Goal: Transaction & Acquisition: Purchase product/service

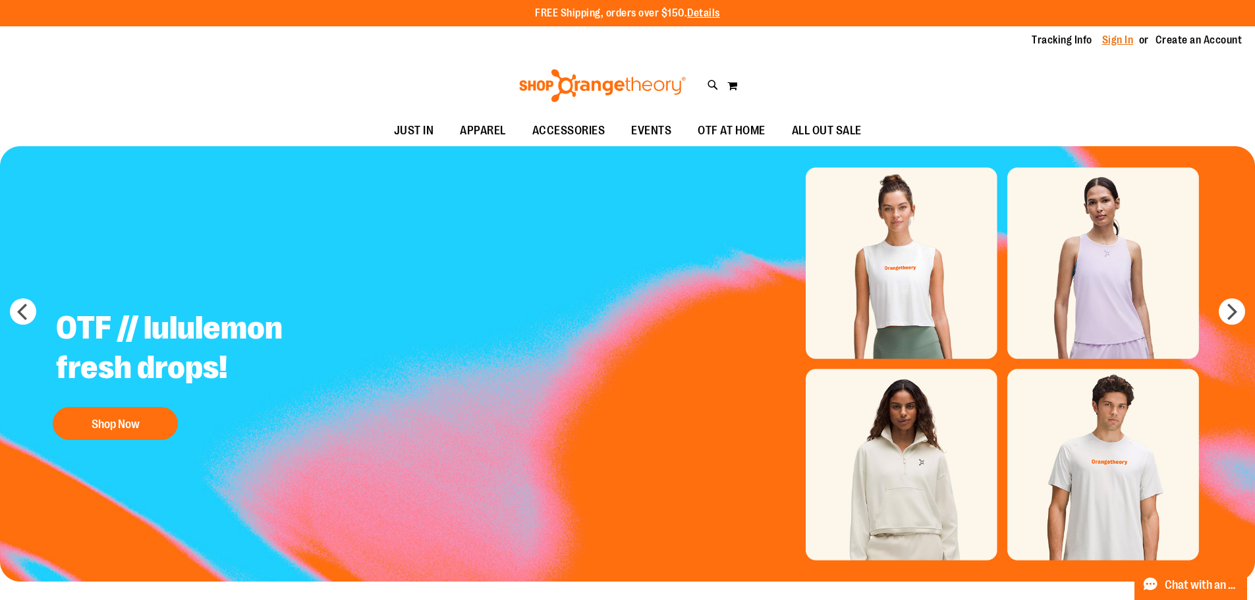
click at [1107, 38] on link "Sign In" at bounding box center [1118, 40] width 32 height 14
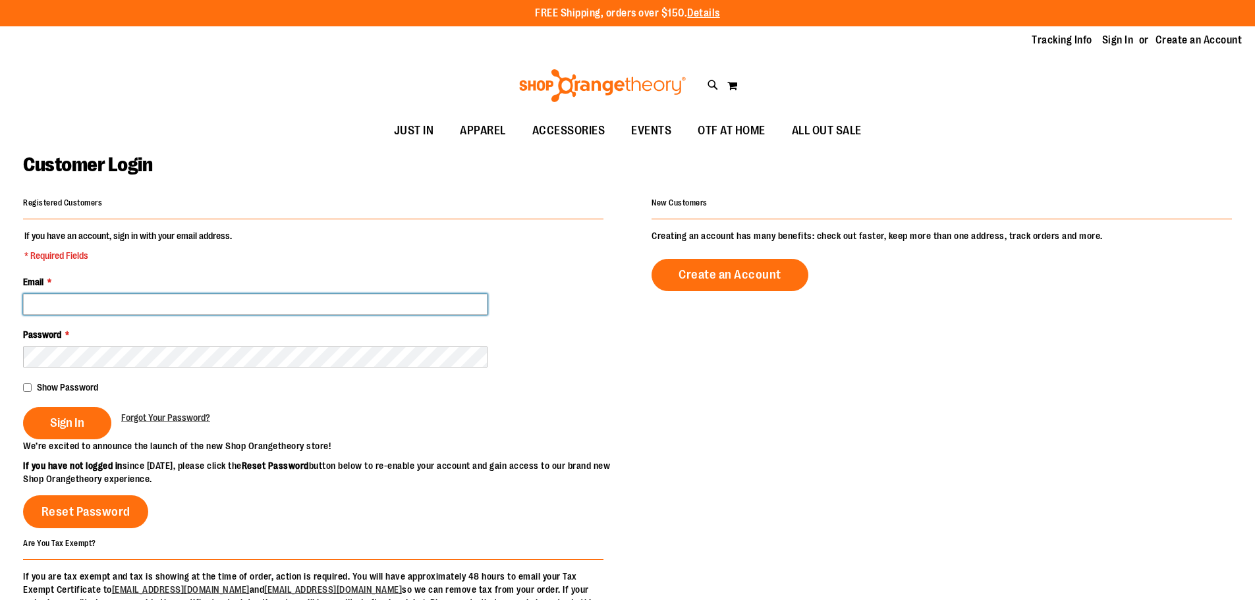
click at [142, 300] on input "Email *" at bounding box center [255, 304] width 465 height 21
type input "**********"
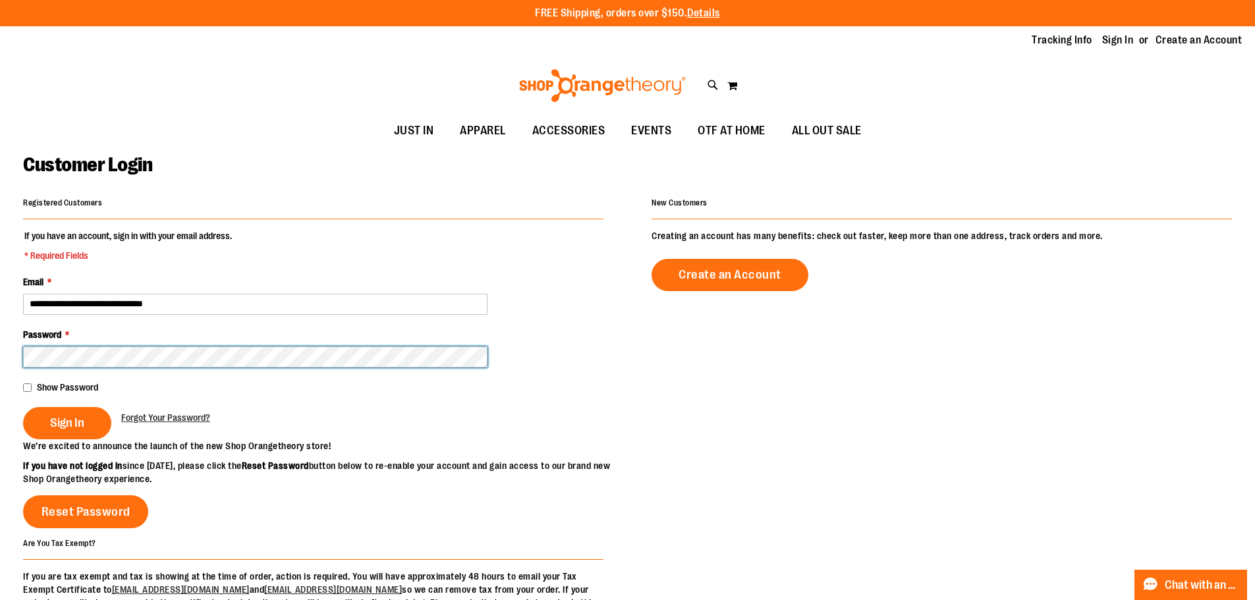
click at [23, 407] on button "Sign In" at bounding box center [67, 423] width 88 height 32
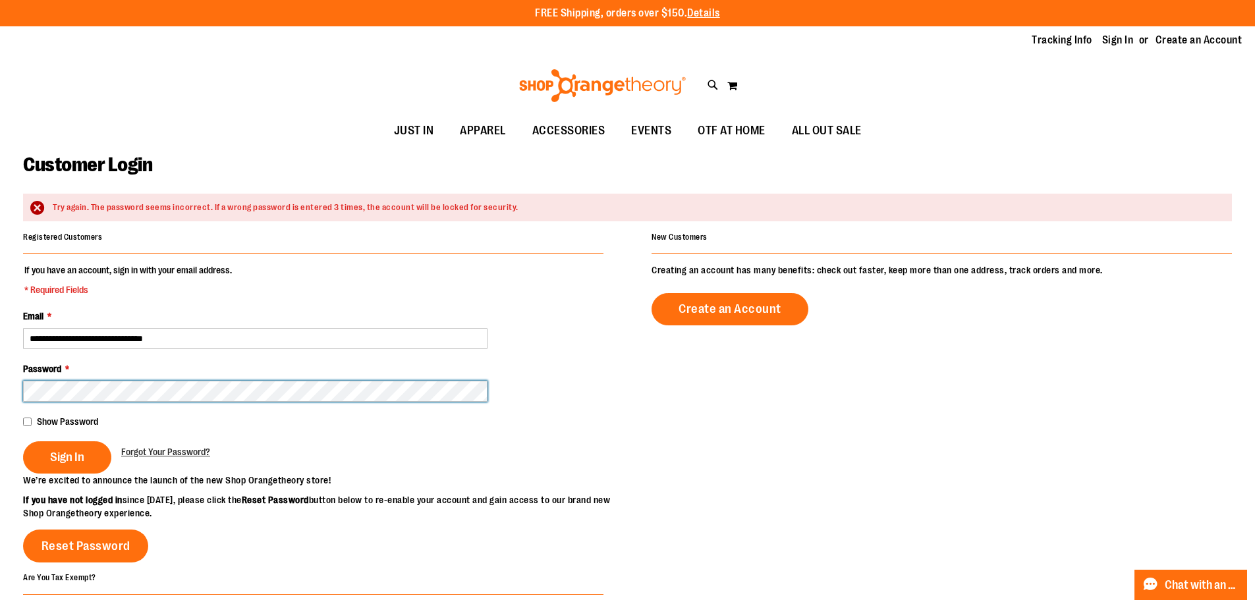
click at [23, 441] on button "Sign In" at bounding box center [67, 457] width 88 height 32
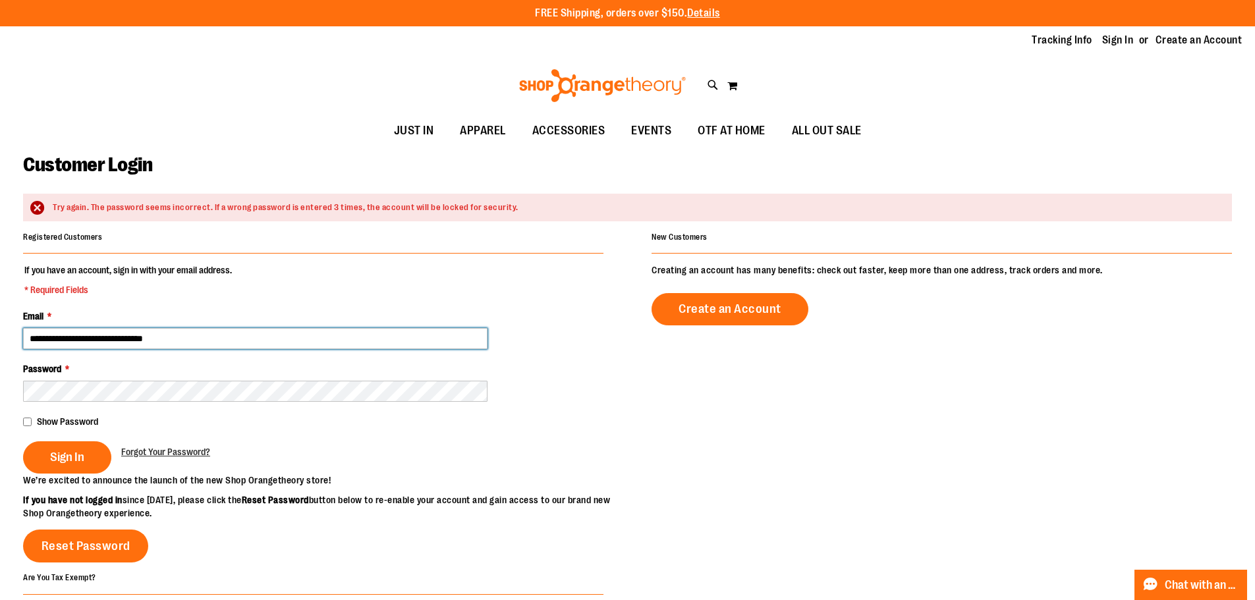
click at [53, 337] on input "**********" at bounding box center [255, 338] width 465 height 21
type input "**********"
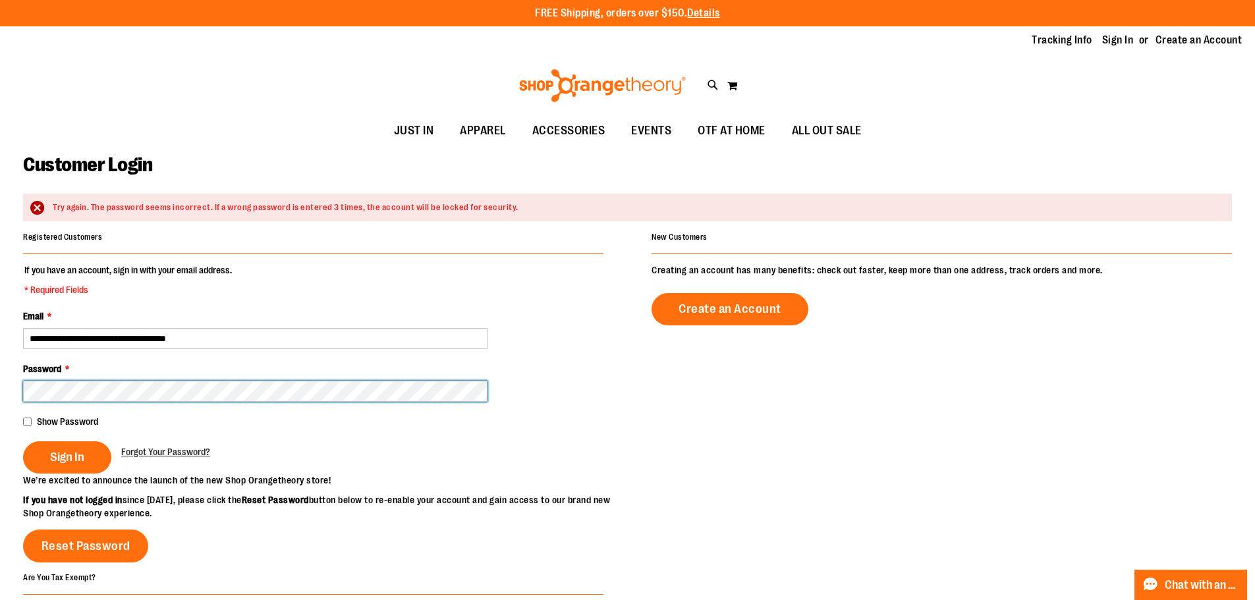
click at [23, 441] on button "Sign In" at bounding box center [67, 457] width 88 height 32
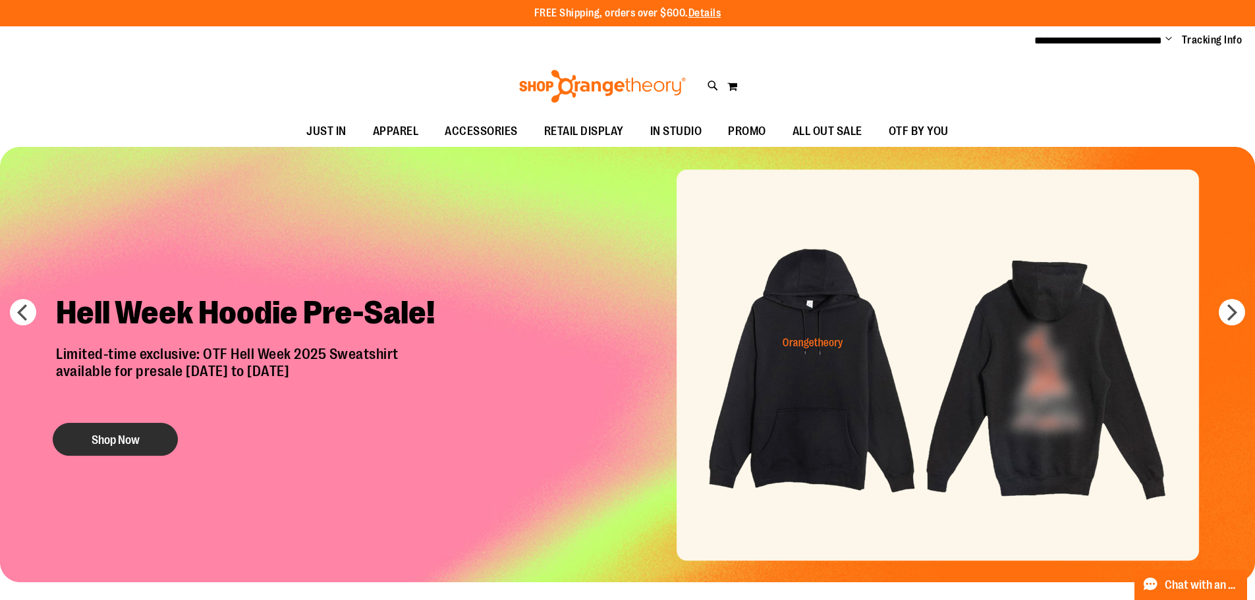
click at [117, 445] on button "Shop Now" at bounding box center [115, 439] width 125 height 33
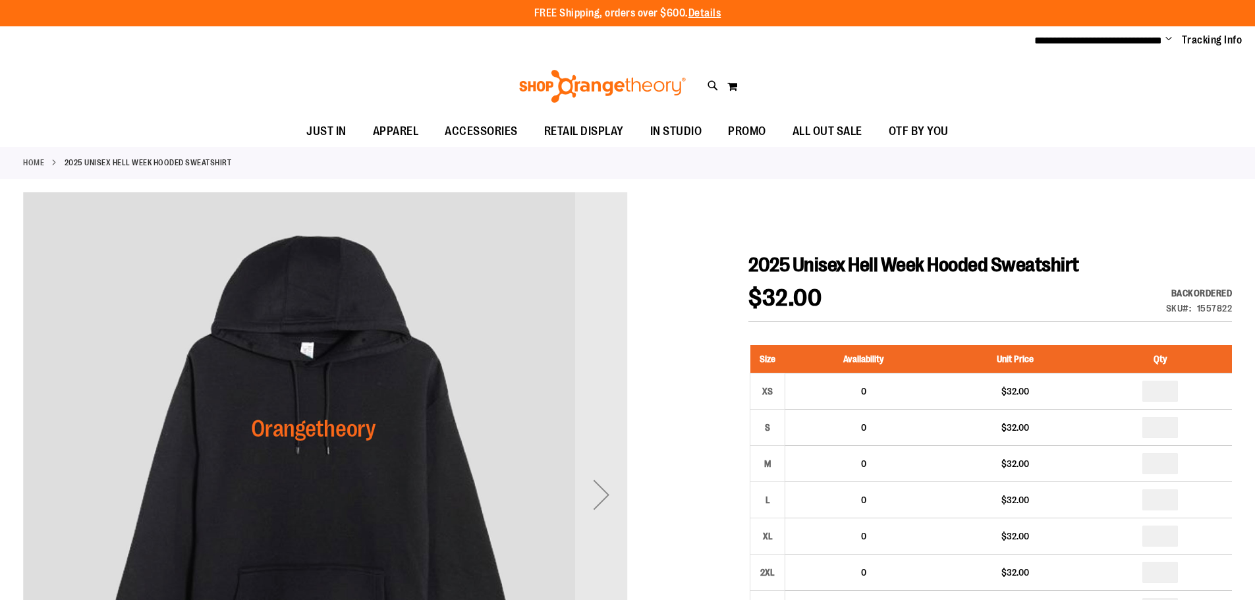
scroll to position [131, 0]
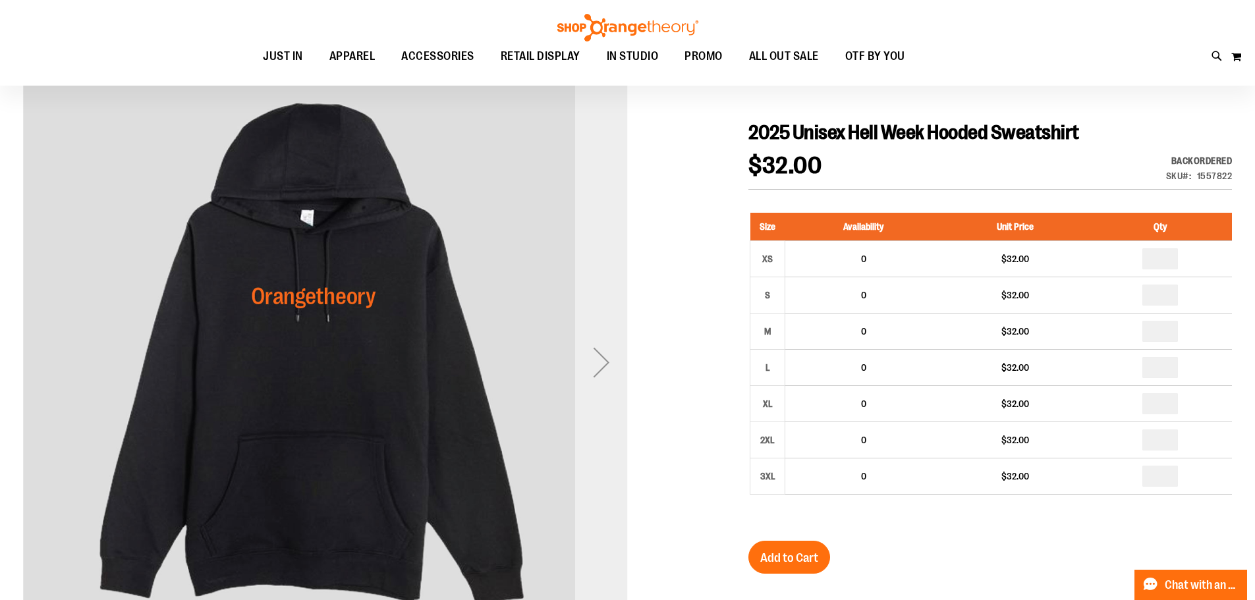
click at [600, 362] on div "Next" at bounding box center [601, 362] width 53 height 53
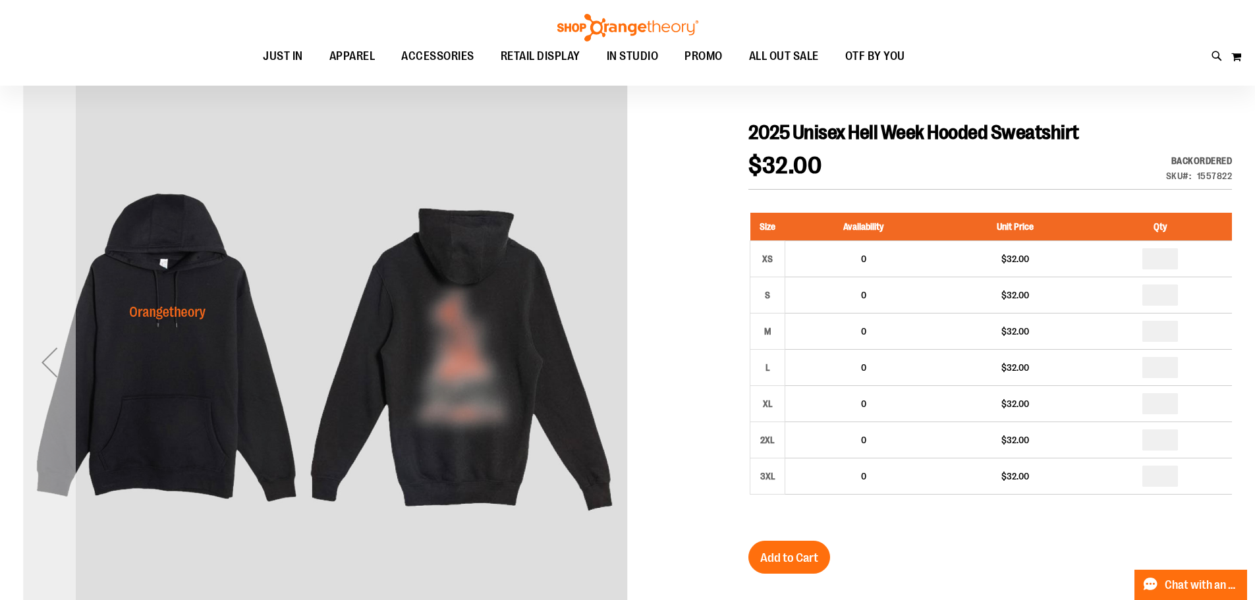
click at [47, 358] on div "Previous" at bounding box center [49, 362] width 53 height 53
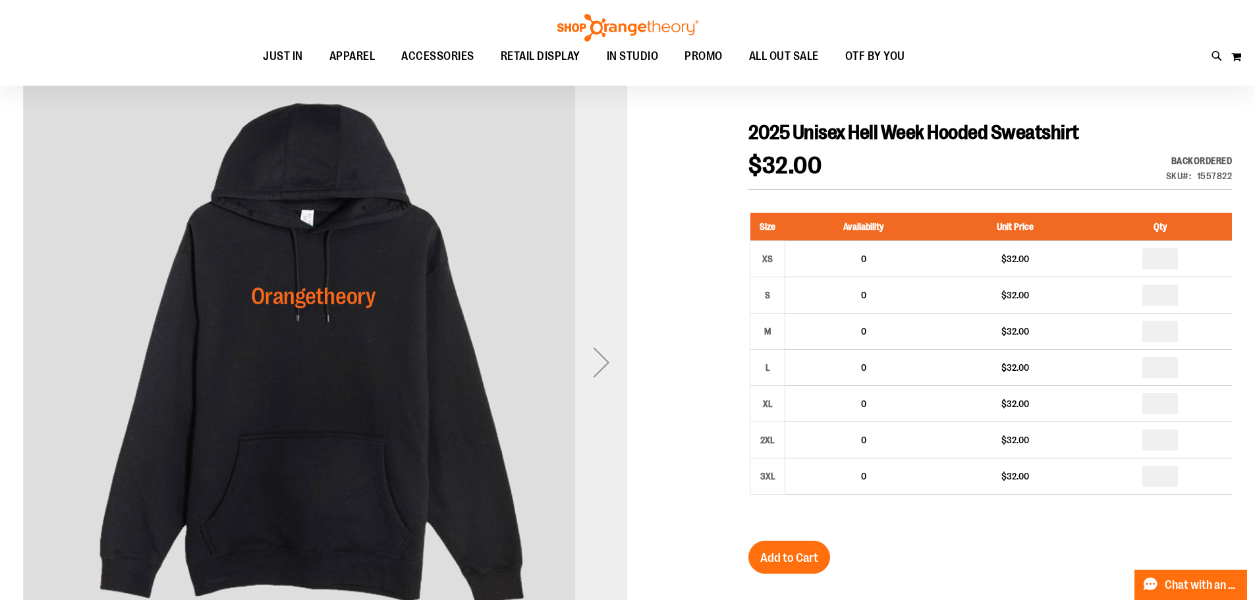
click at [604, 375] on div "Next" at bounding box center [601, 362] width 53 height 53
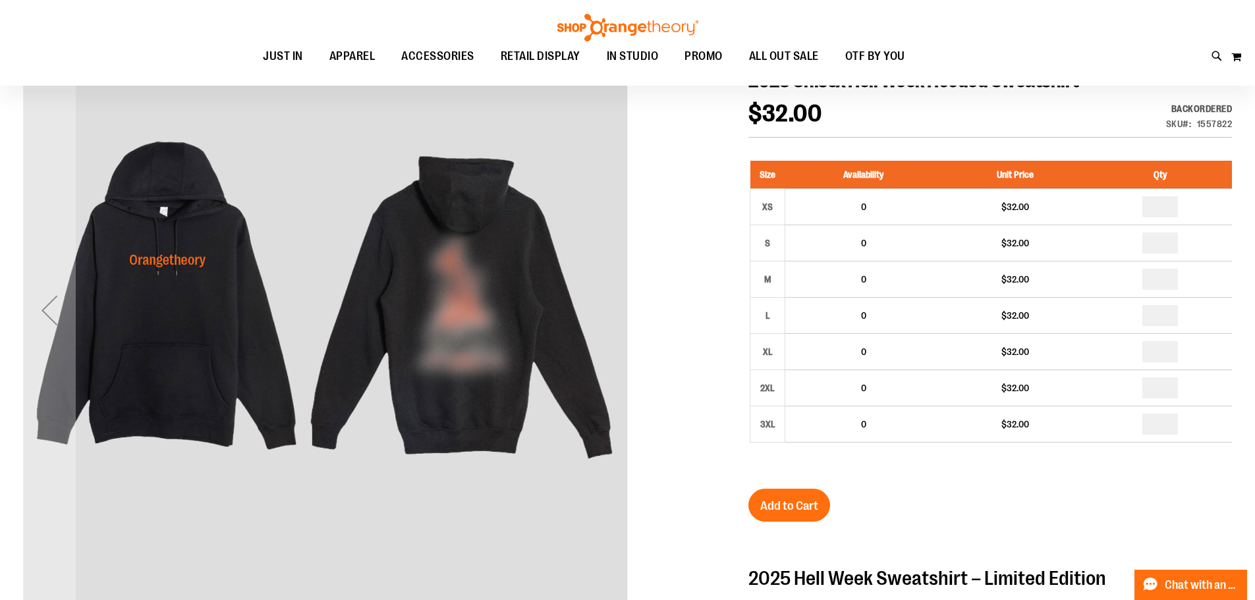
scroll to position [0, 0]
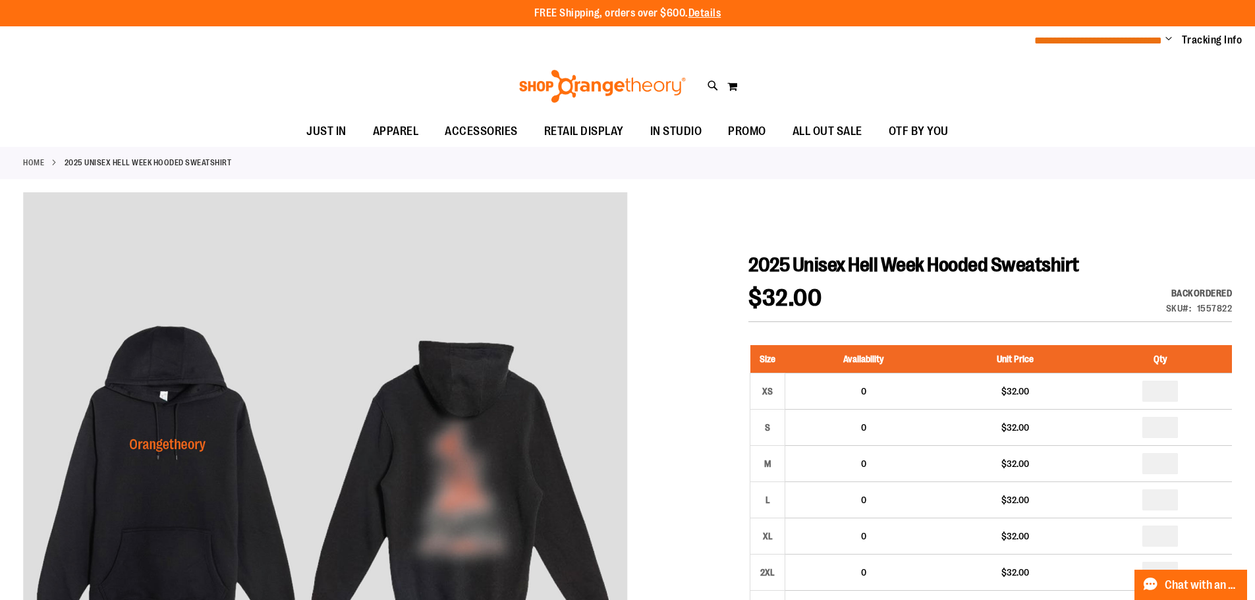
click at [1104, 36] on span "**********" at bounding box center [1098, 41] width 128 height 10
click at [1166, 40] on span "Change" at bounding box center [1169, 40] width 7 height 13
click at [971, 67] on div "Toggle Nav Search Popular Suggestions Advanced Search" at bounding box center [627, 86] width 1255 height 61
click at [1137, 39] on span "**********" at bounding box center [1098, 41] width 128 height 10
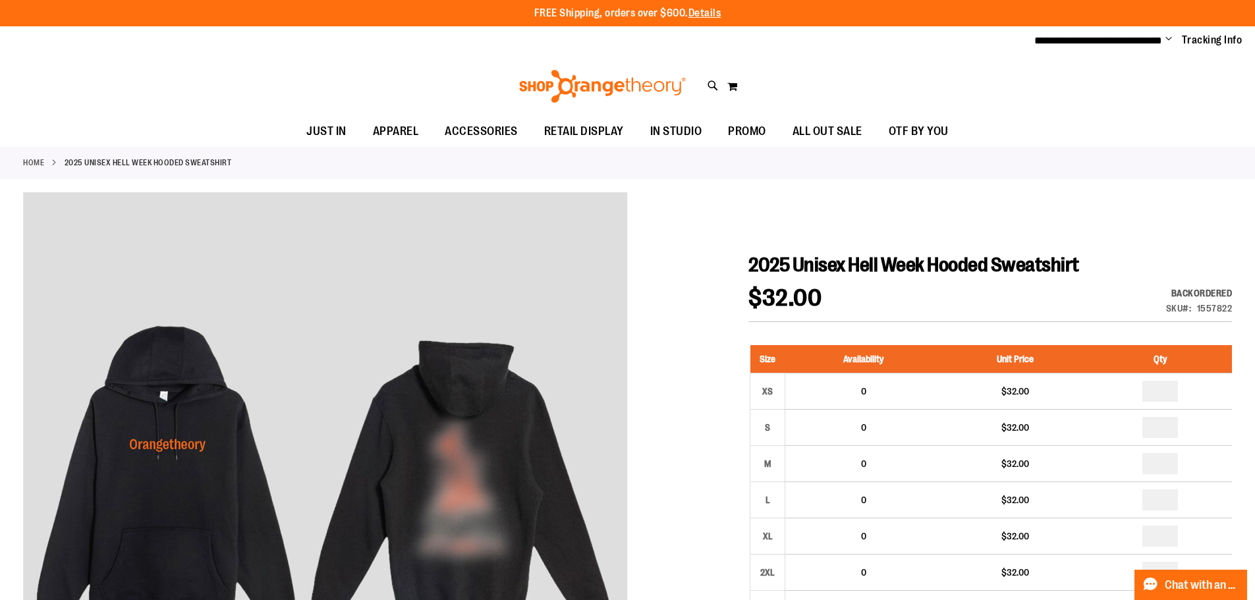
click at [1244, 38] on div "**********" at bounding box center [627, 40] width 1255 height 29
click at [1230, 38] on link "Tracking Info" at bounding box center [1212, 40] width 61 height 14
click at [1106, 37] on span "**********" at bounding box center [1098, 41] width 128 height 10
click at [1166, 40] on span "Change" at bounding box center [1169, 40] width 7 height 13
click at [1117, 60] on link "My Account" at bounding box center [1121, 63] width 115 height 25
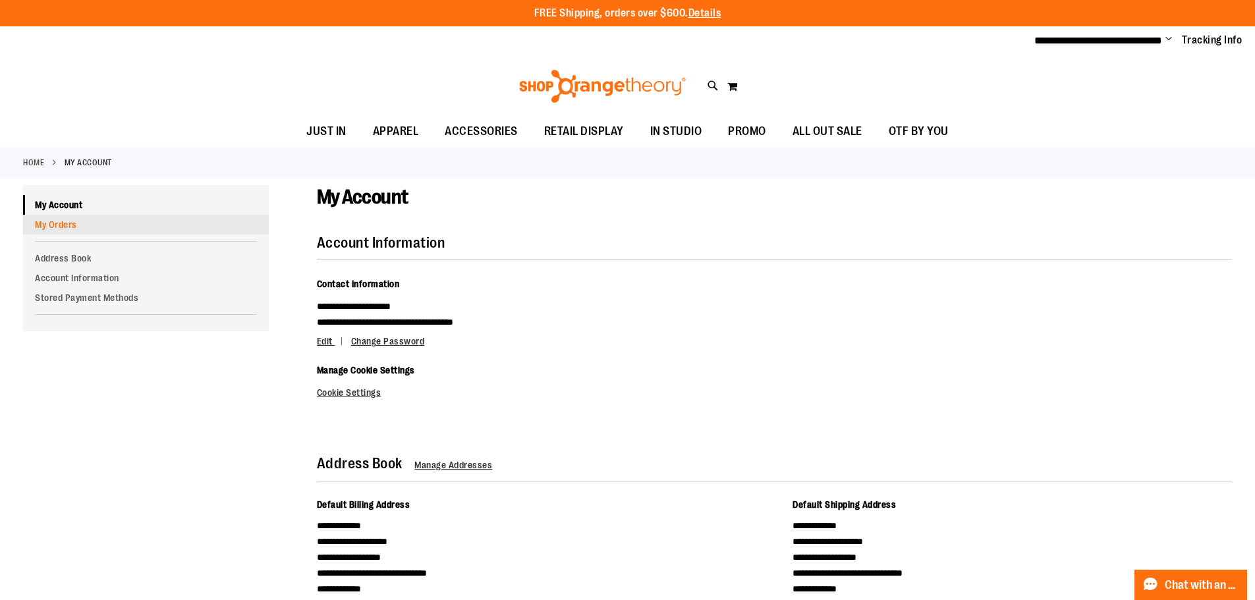
click at [72, 230] on link "My Orders" at bounding box center [146, 225] width 246 height 20
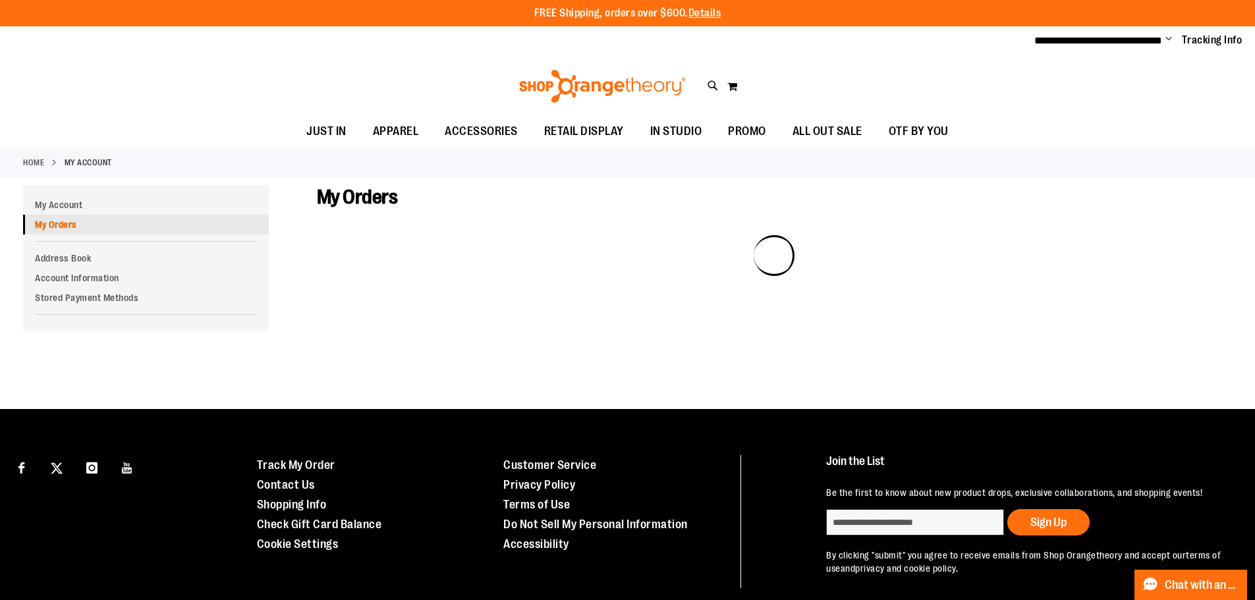
click at [97, 226] on link "My Orders" at bounding box center [146, 225] width 246 height 20
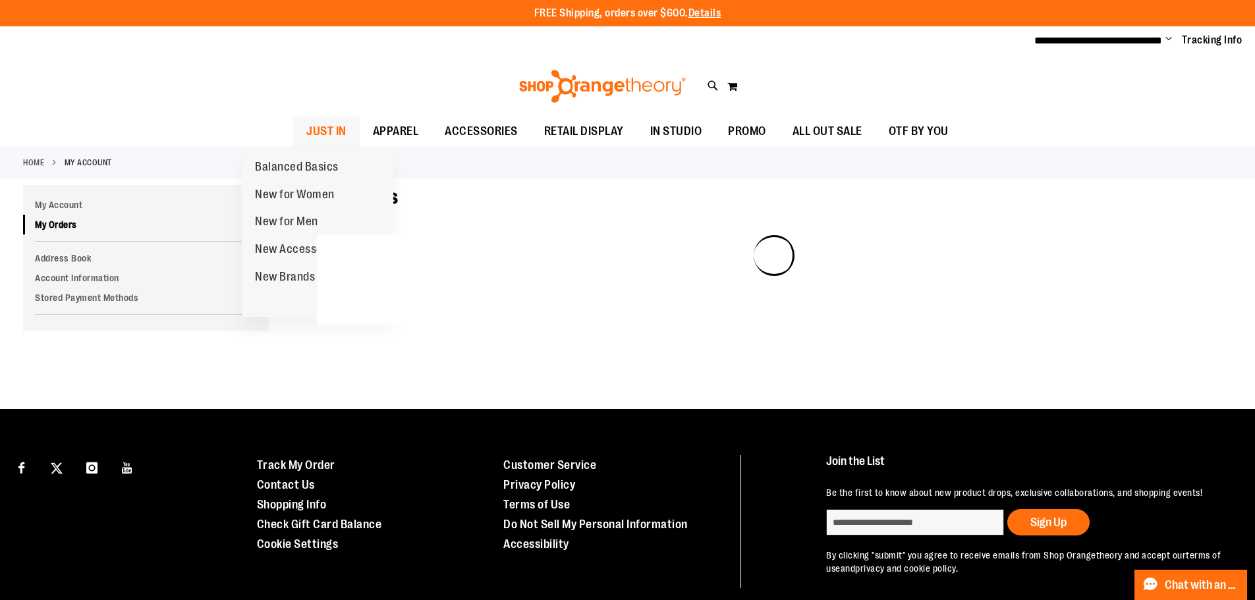
click at [306, 125] on span "JUST IN" at bounding box center [326, 132] width 40 height 30
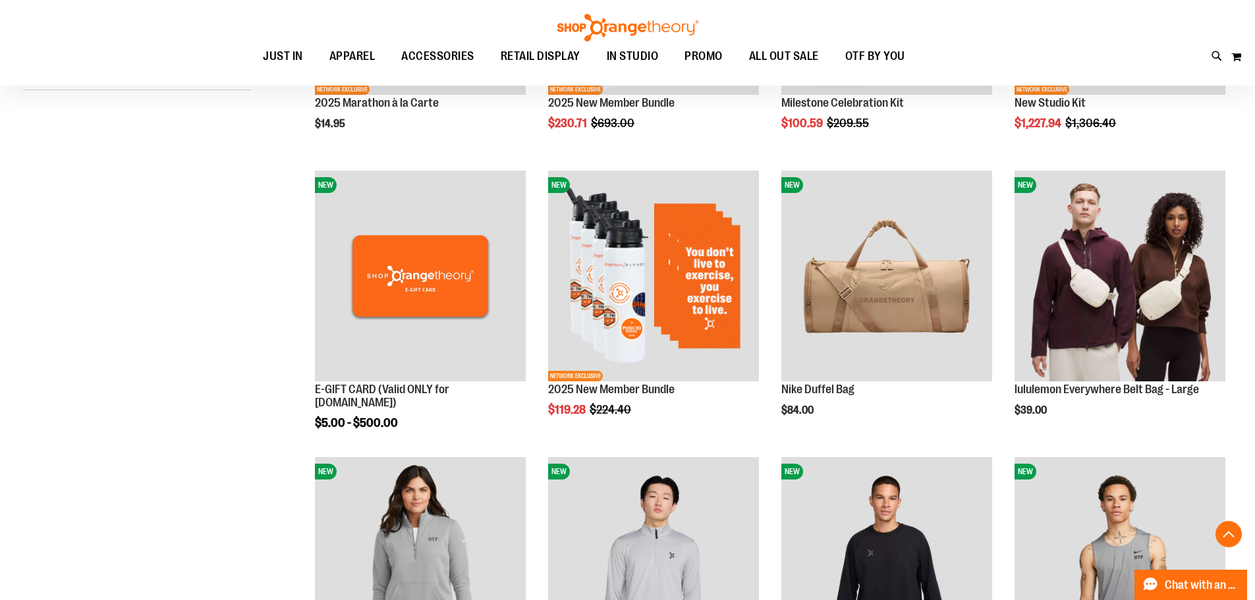
scroll to position [395, 0]
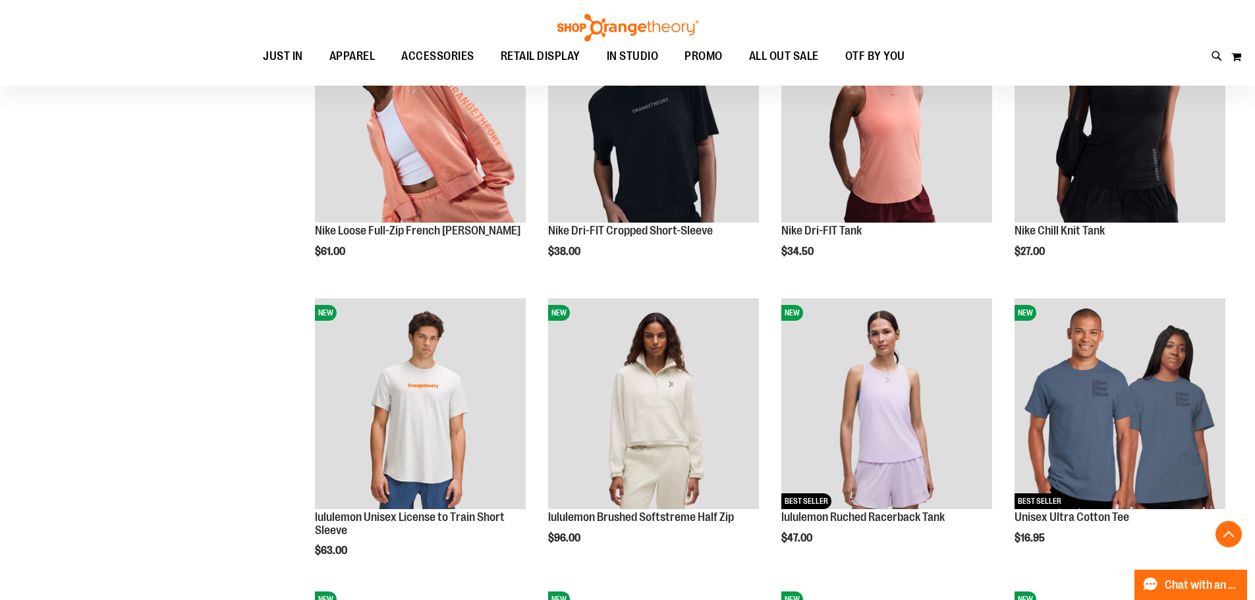
scroll to position [1119, 0]
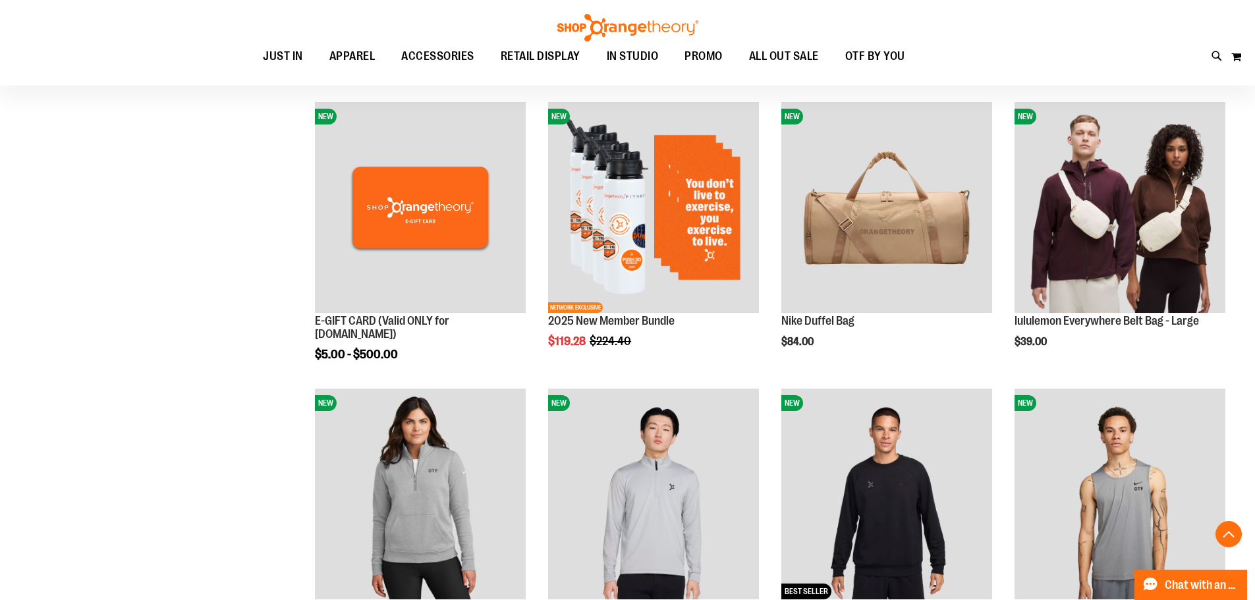
scroll to position [461, 0]
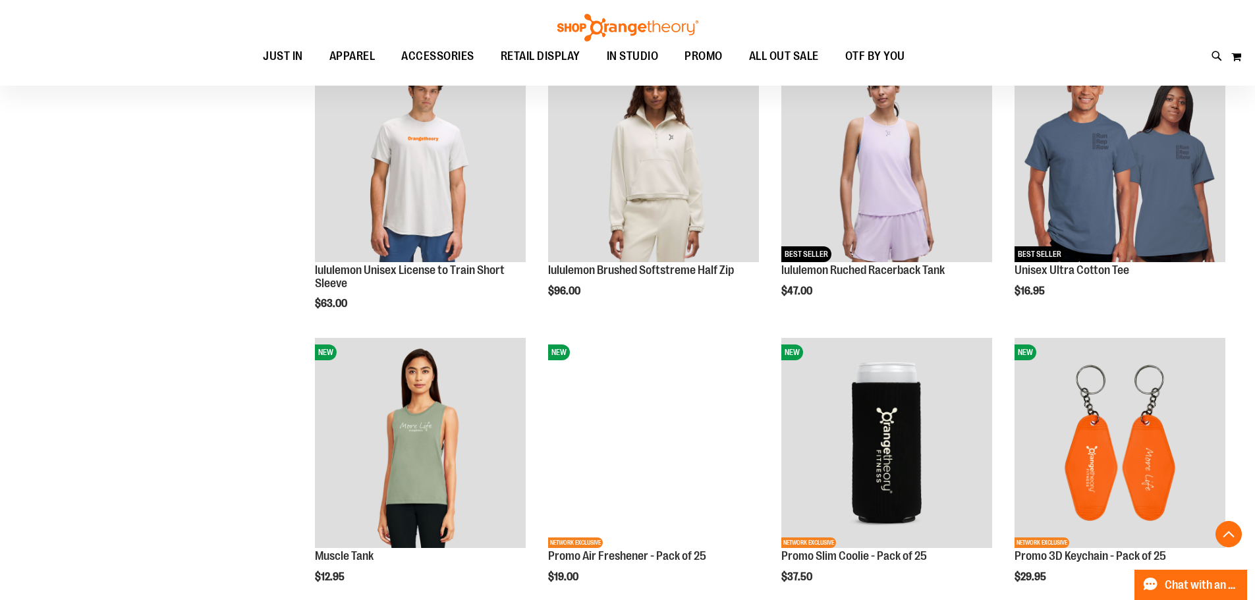
scroll to position [1383, 0]
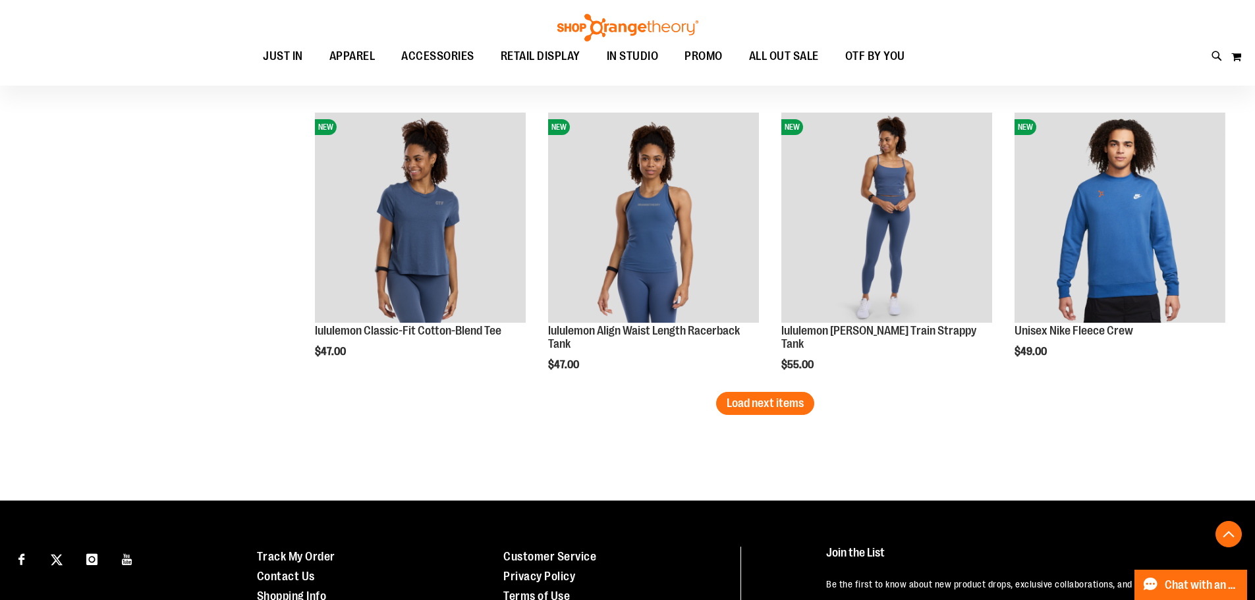
scroll to position [2503, 0]
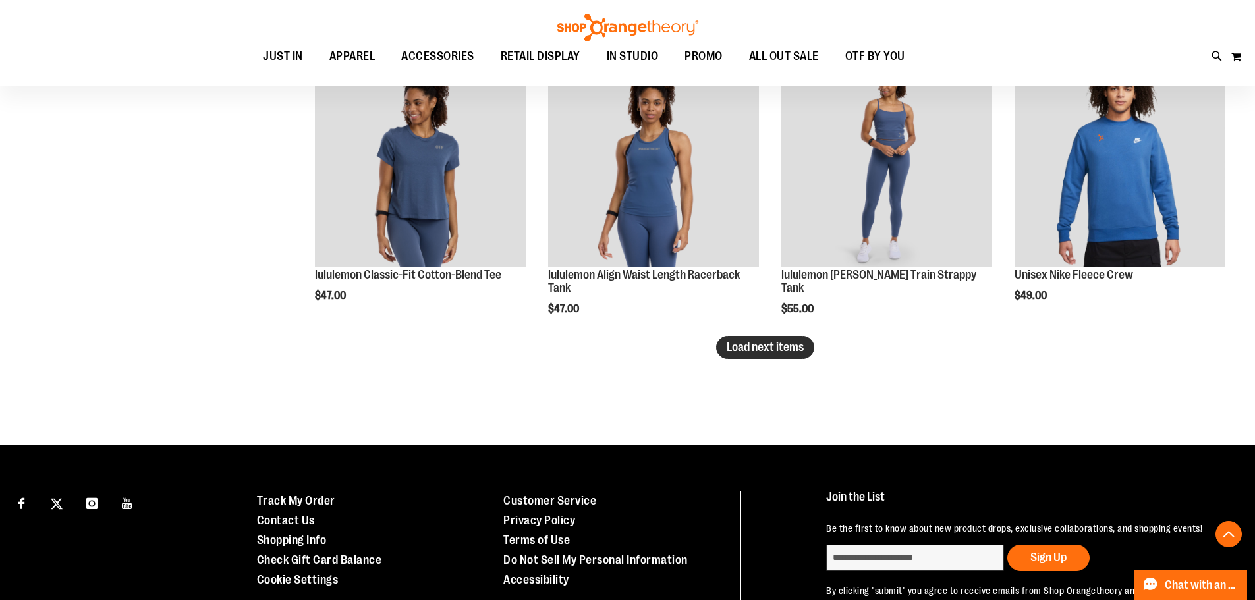
click at [761, 344] on span "Load next items" at bounding box center [765, 347] width 77 height 13
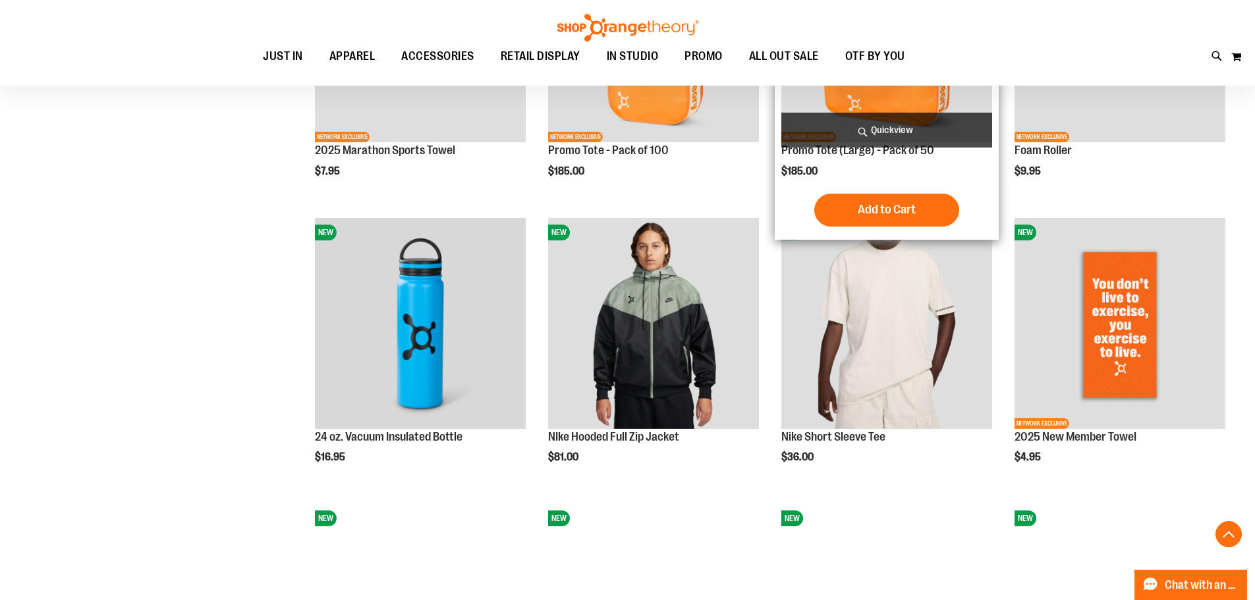
scroll to position [2964, 0]
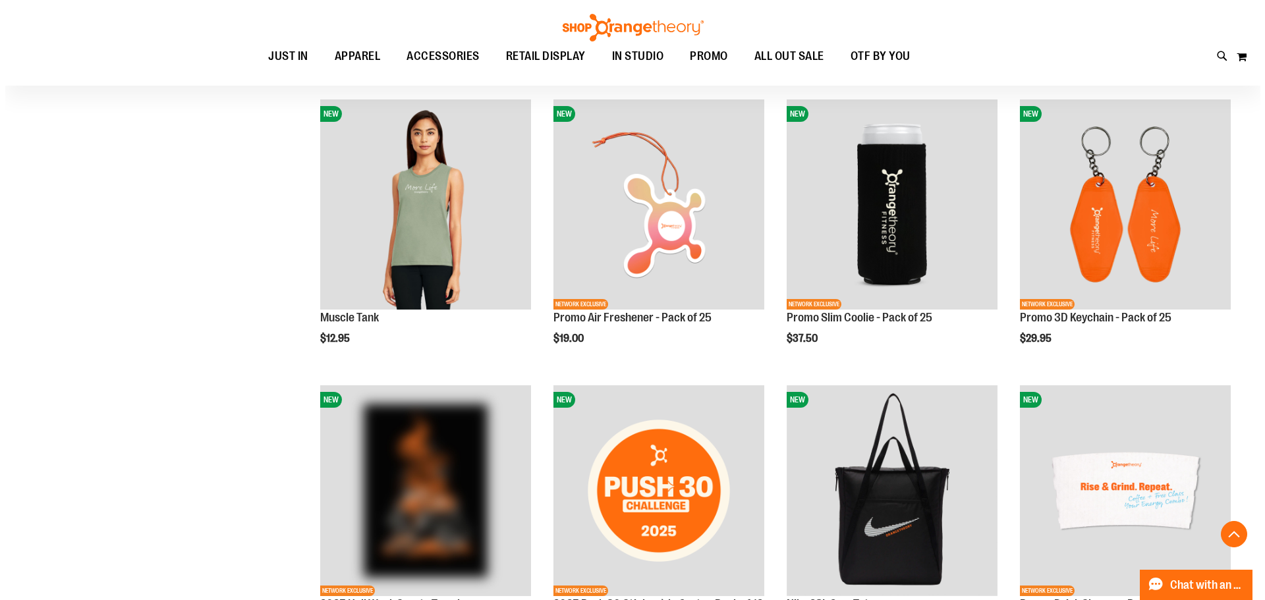
scroll to position [1581, 0]
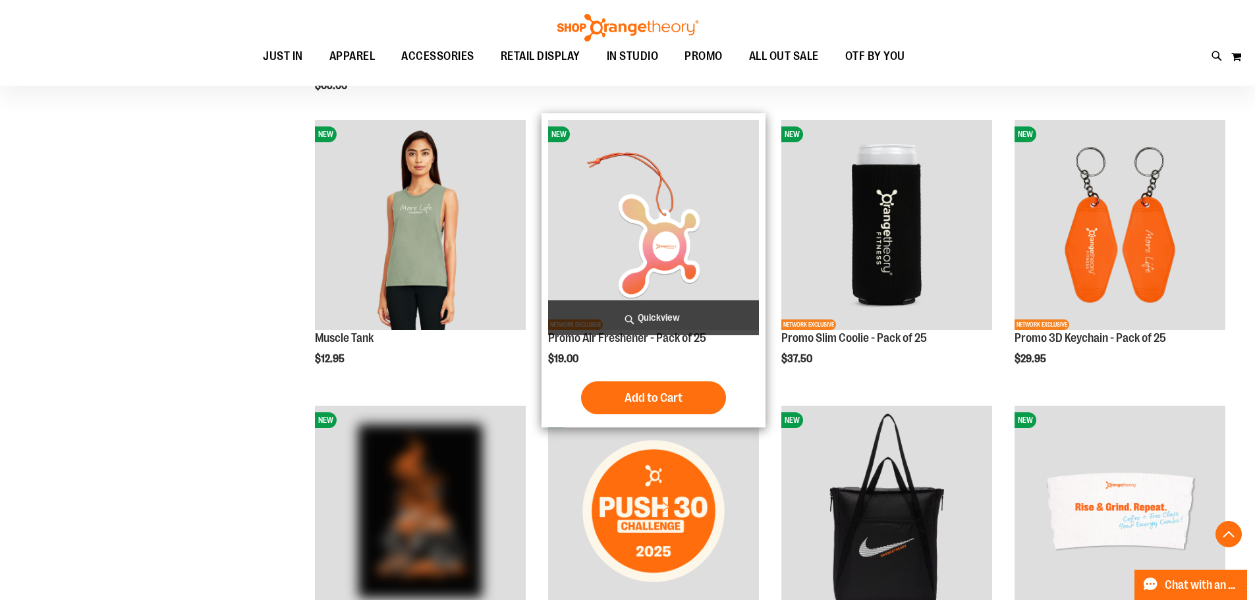
click at [685, 316] on span "Quickview" at bounding box center [653, 317] width 211 height 35
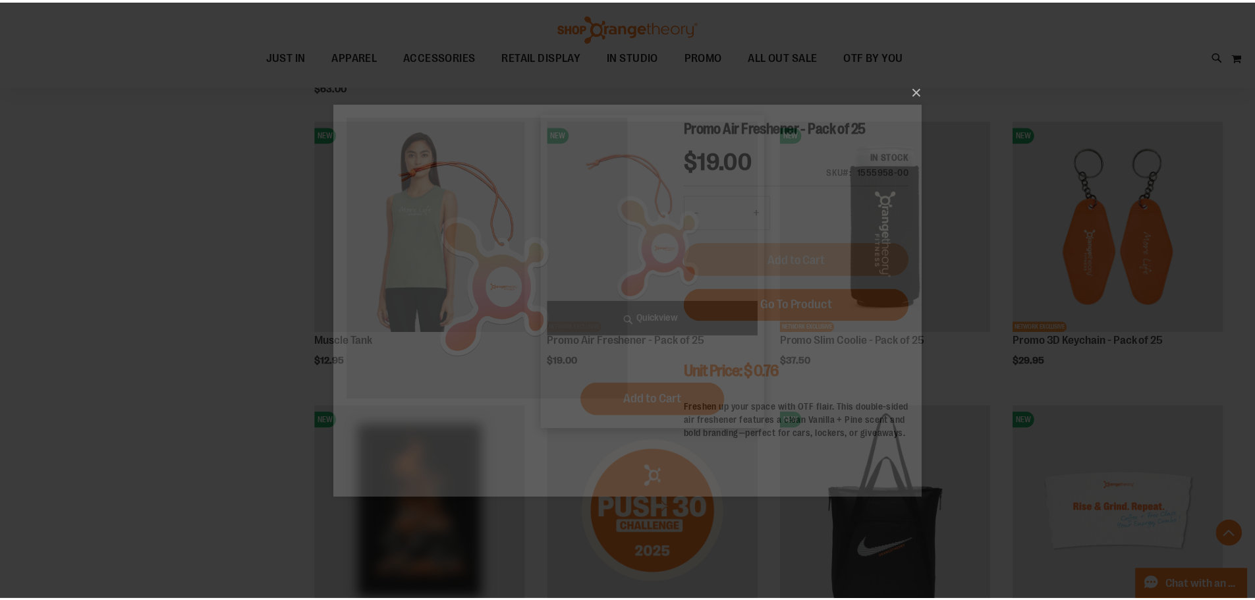
scroll to position [0, 0]
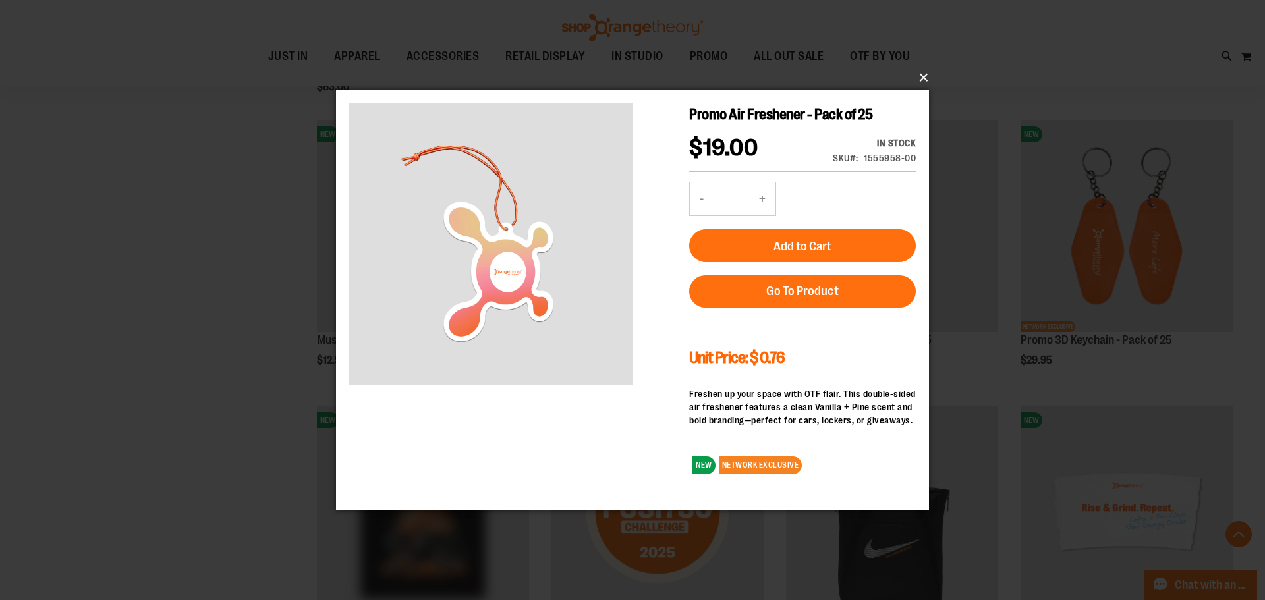
click at [920, 75] on button "×" at bounding box center [636, 77] width 593 height 29
